Goal: Navigation & Orientation: Find specific page/section

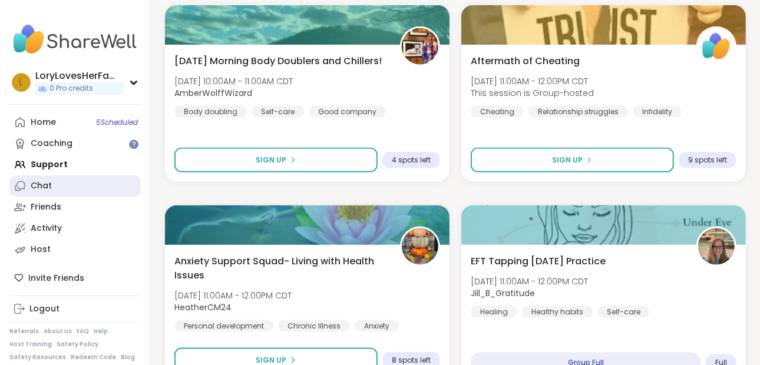
click at [44, 189] on div "Chat" at bounding box center [41, 186] width 21 height 12
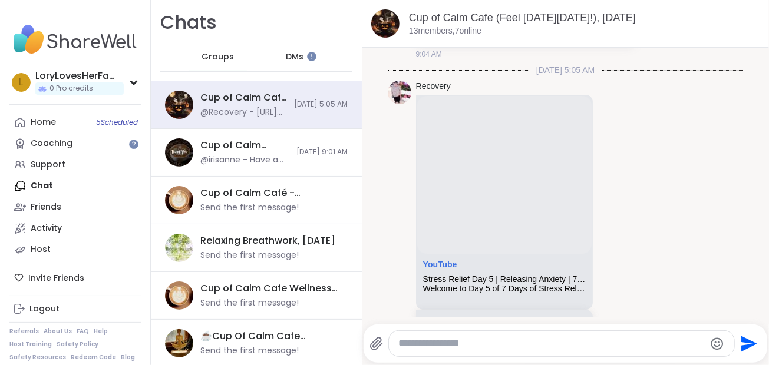
click at [286, 53] on span "DMs" at bounding box center [295, 57] width 18 height 12
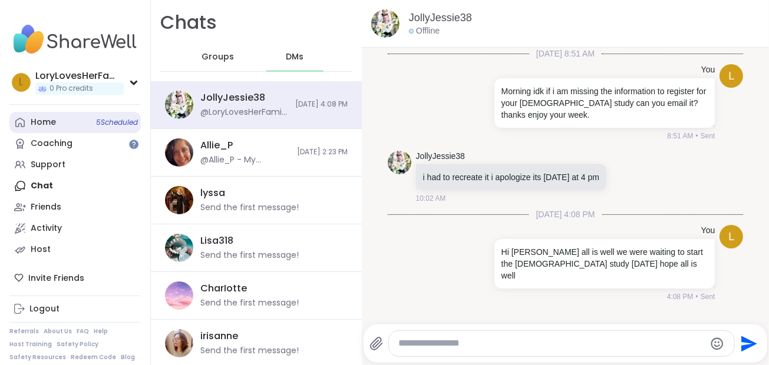
click at [44, 123] on div "Home 5 Scheduled" at bounding box center [43, 123] width 25 height 12
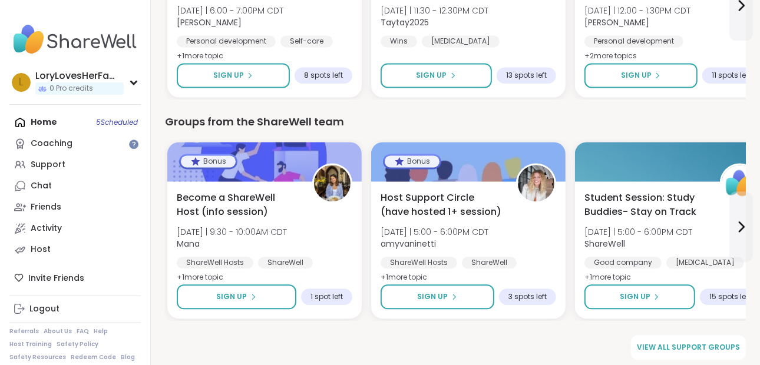
scroll to position [1615, 0]
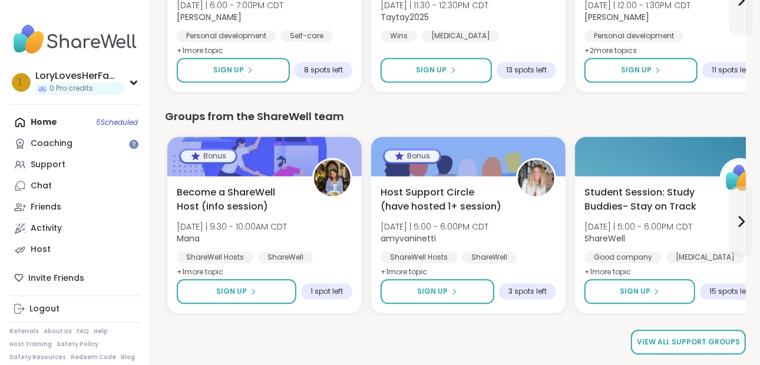
click at [692, 337] on span "View all support groups" at bounding box center [688, 342] width 103 height 11
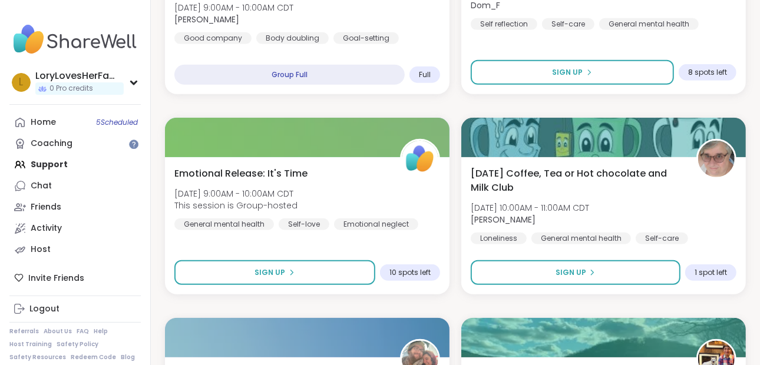
scroll to position [554, 0]
